Goal: Task Accomplishment & Management: Manage account settings

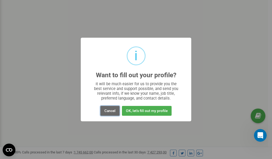
scroll to position [159, 0]
click at [111, 111] on button "Cancel" at bounding box center [110, 111] width 19 height 10
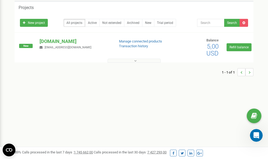
scroll to position [0, 0]
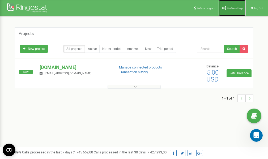
click at [228, 8] on span "Profile settings" at bounding box center [235, 8] width 16 height 3
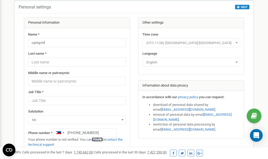
click at [100, 140] on link "verify it" at bounding box center [97, 140] width 11 height 4
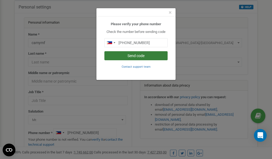
click at [140, 56] on button "Send code" at bounding box center [136, 55] width 63 height 9
